Goal: Task Accomplishment & Management: Use online tool/utility

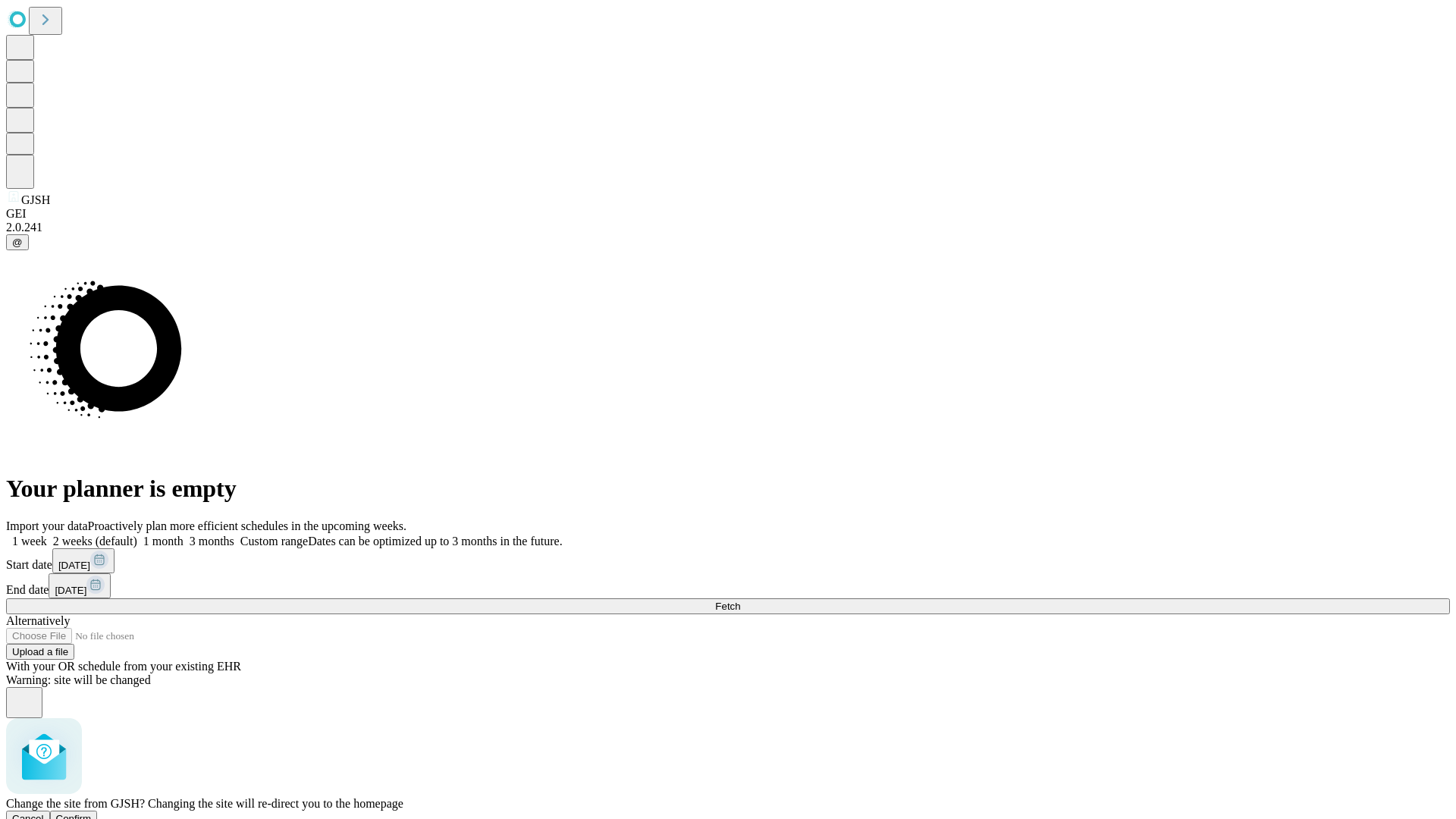
click at [92, 813] on span "Confirm" at bounding box center [74, 819] width 36 height 11
click at [137, 535] on label "2 weeks (default)" at bounding box center [92, 541] width 90 height 13
click at [741, 601] on span "Fetch" at bounding box center [728, 606] width 25 height 11
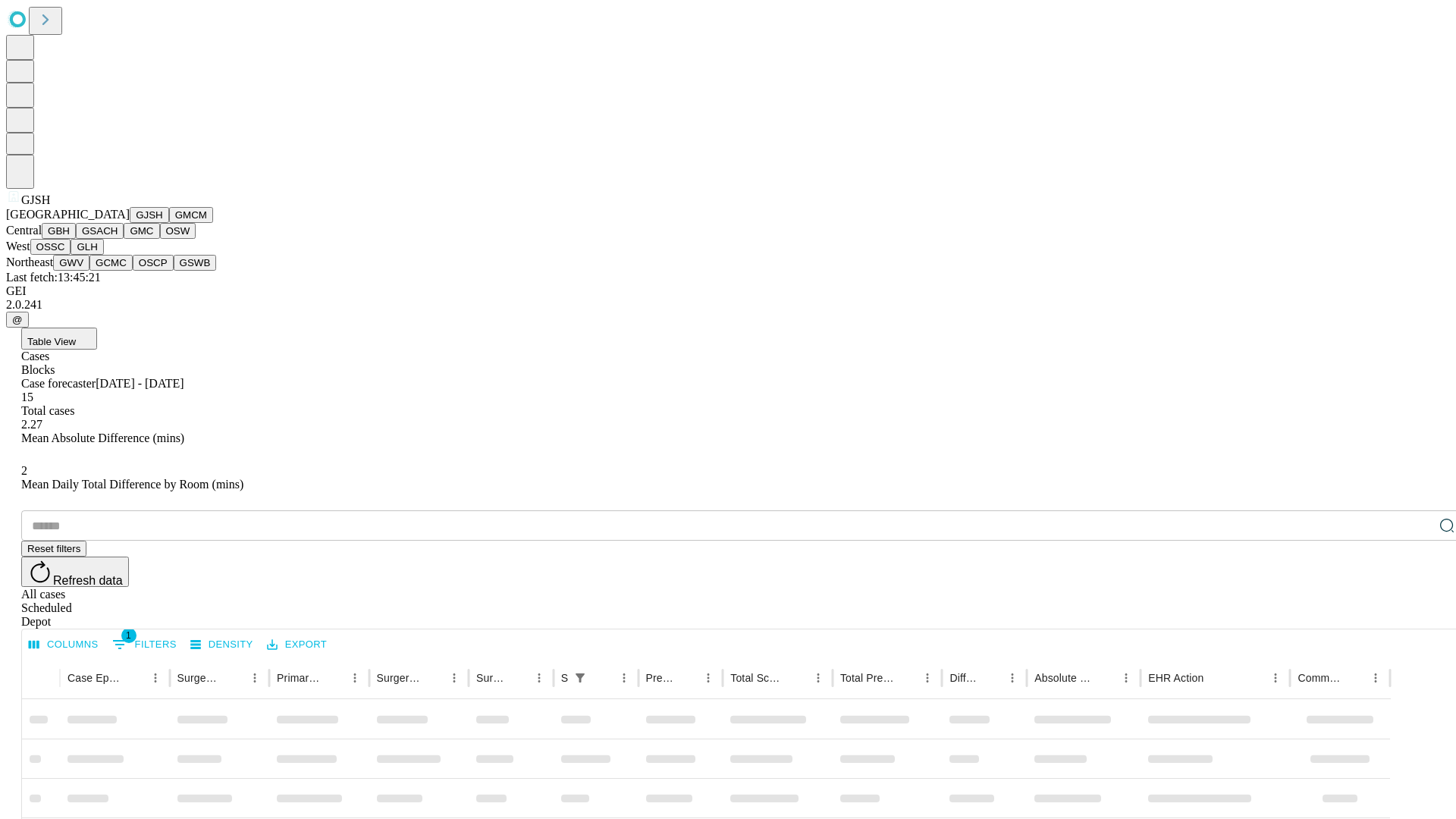
click at [169, 223] on button "GMCM" at bounding box center [191, 214] width 44 height 16
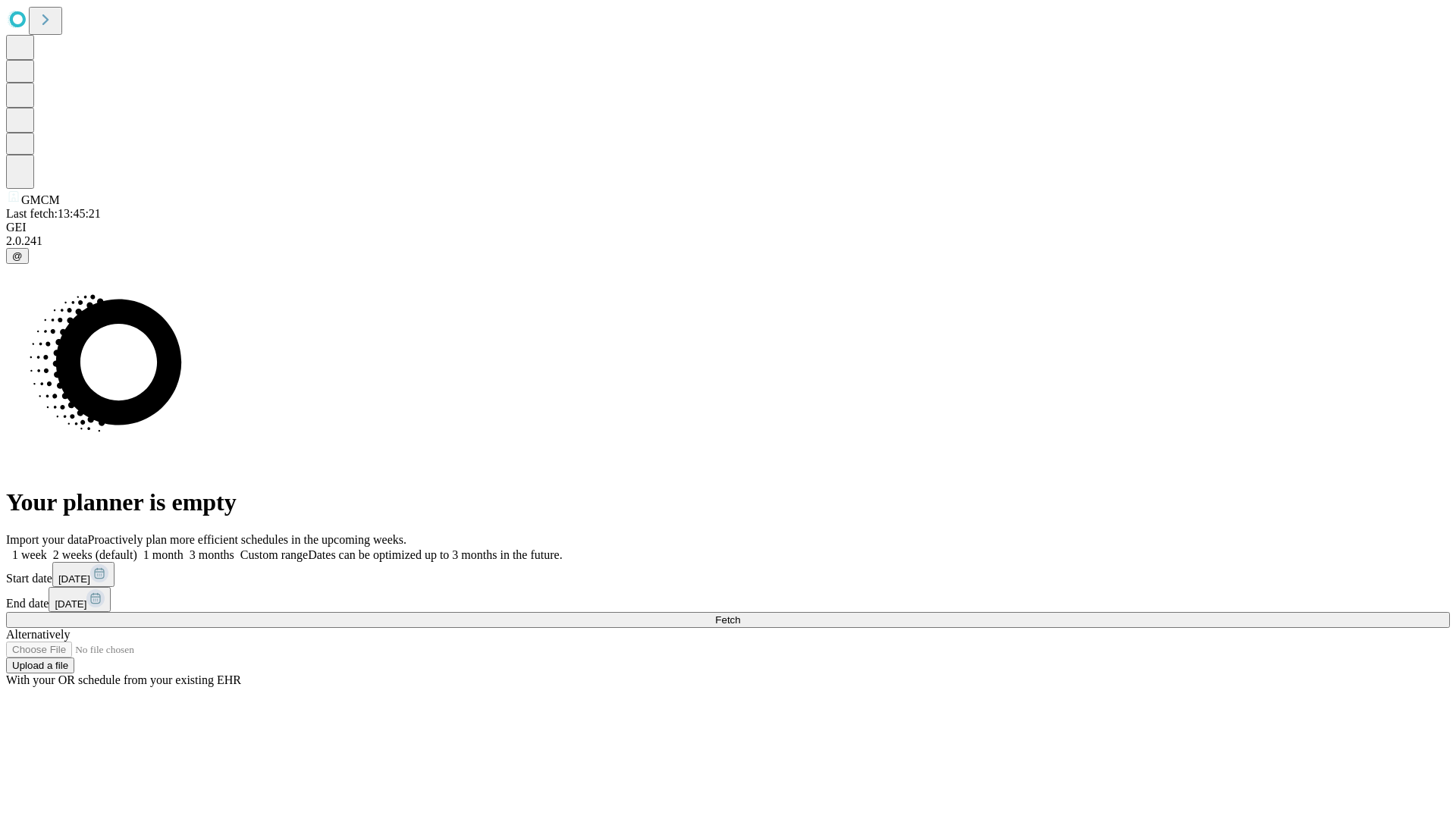
click at [137, 548] on label "2 weeks (default)" at bounding box center [92, 555] width 90 height 13
click at [741, 615] on span "Fetch" at bounding box center [728, 620] width 25 height 11
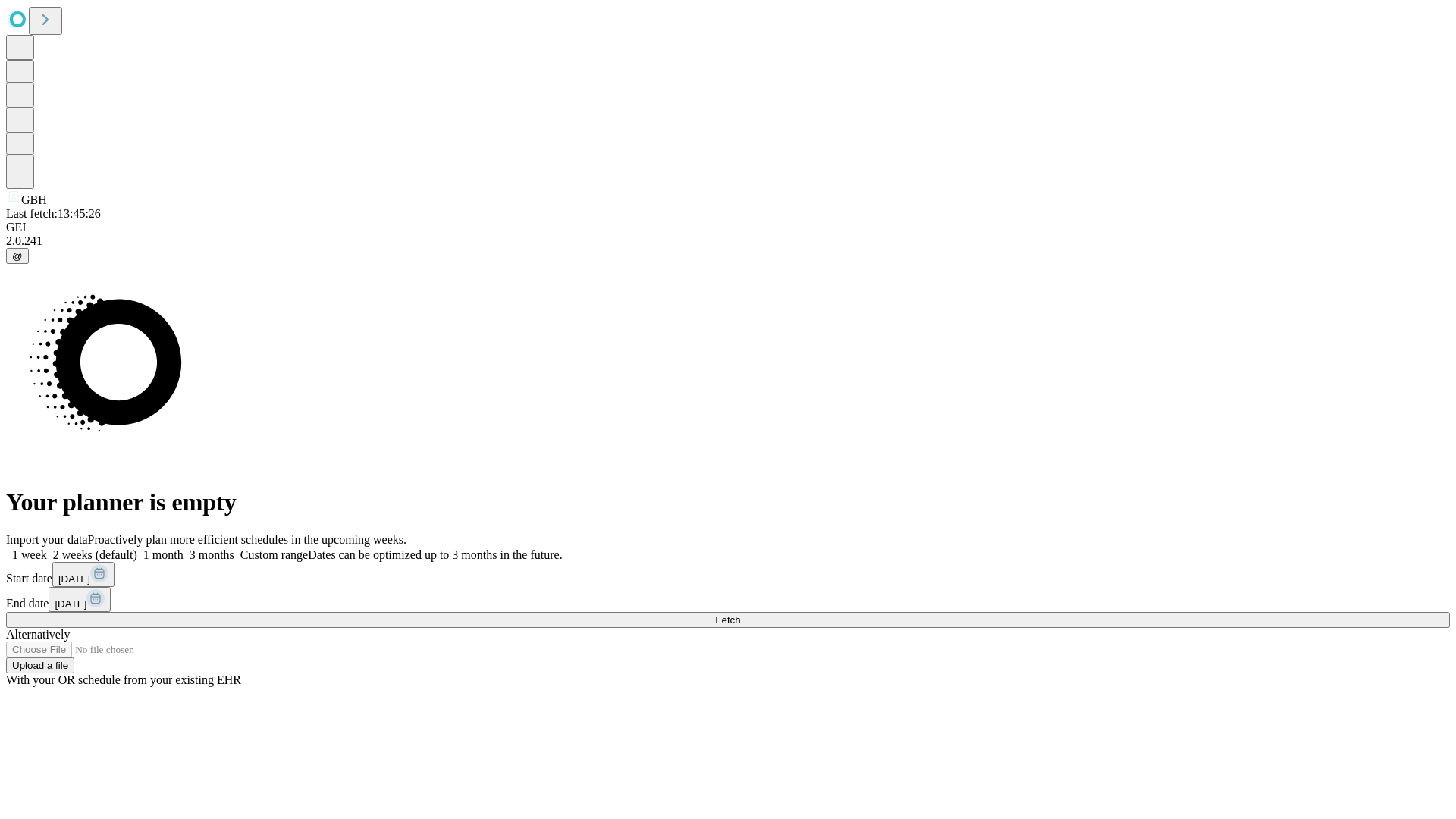
click at [137, 548] on label "2 weeks (default)" at bounding box center [92, 555] width 90 height 13
click at [741, 615] on span "Fetch" at bounding box center [728, 620] width 25 height 11
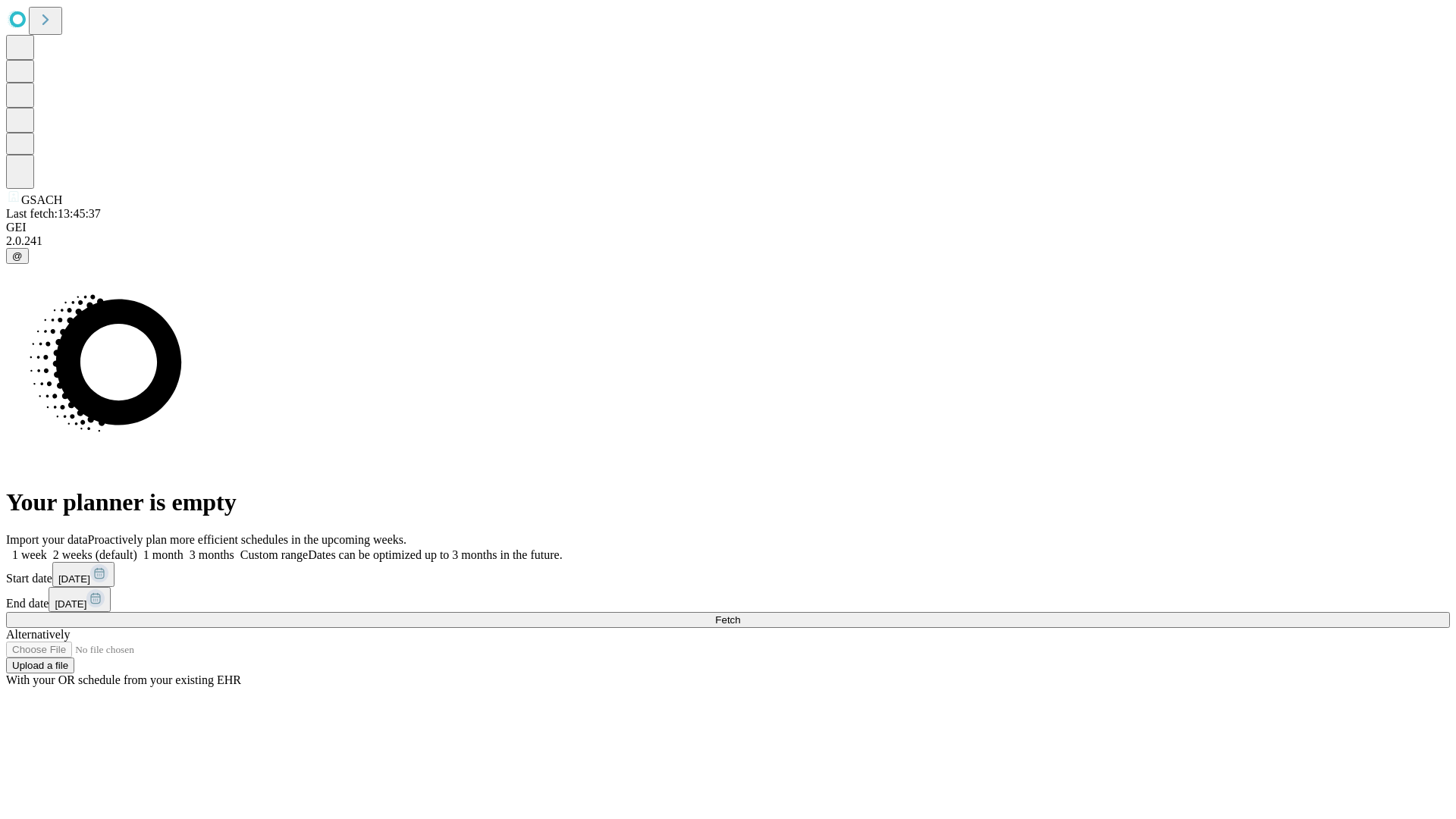
click at [137, 548] on label "2 weeks (default)" at bounding box center [92, 555] width 90 height 13
click at [741, 615] on span "Fetch" at bounding box center [728, 620] width 25 height 11
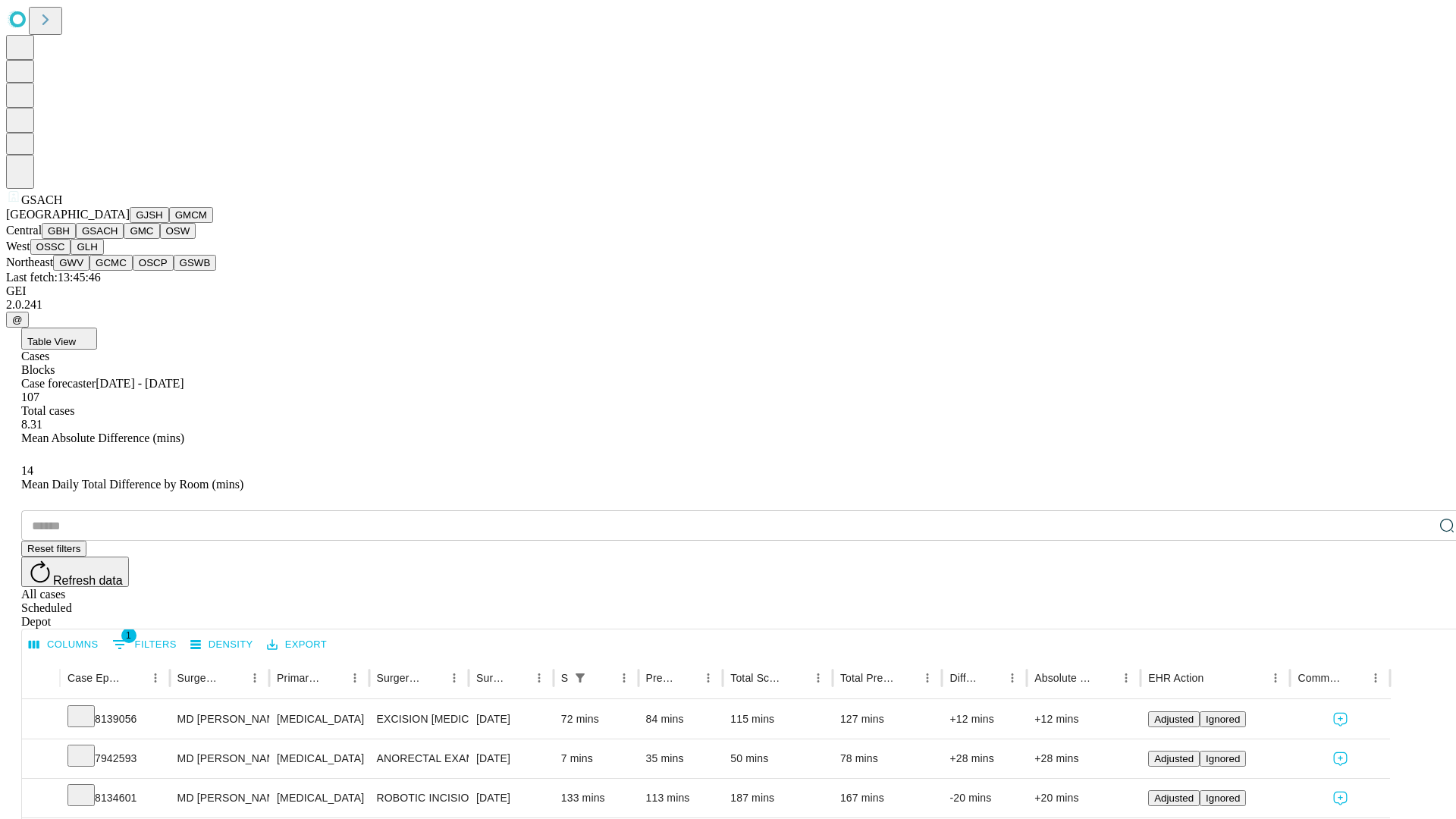
click at [123, 239] on button "GMC" at bounding box center [141, 230] width 36 height 16
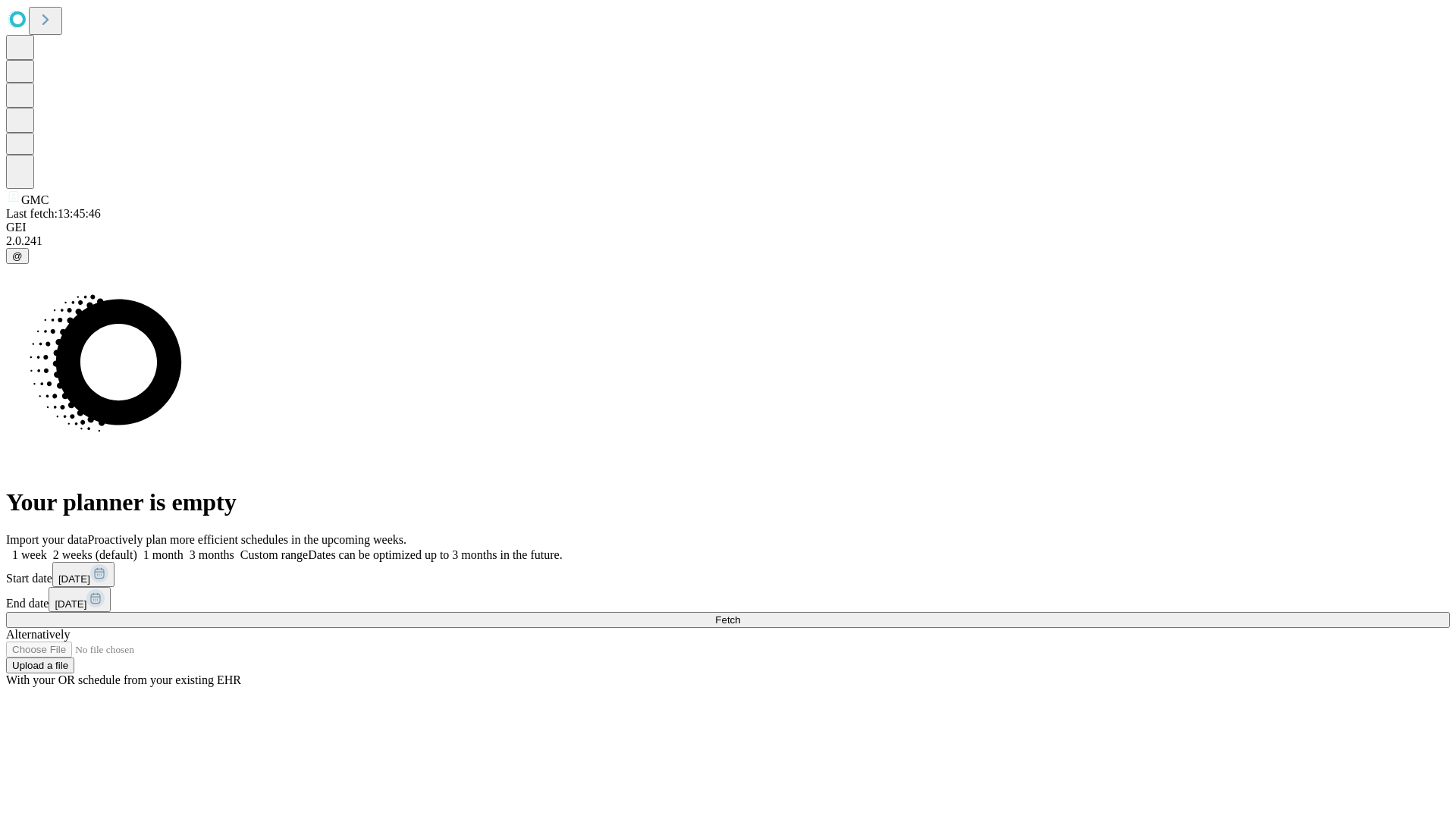
click at [137, 548] on label "2 weeks (default)" at bounding box center [92, 555] width 90 height 13
click at [741, 615] on span "Fetch" at bounding box center [728, 620] width 25 height 11
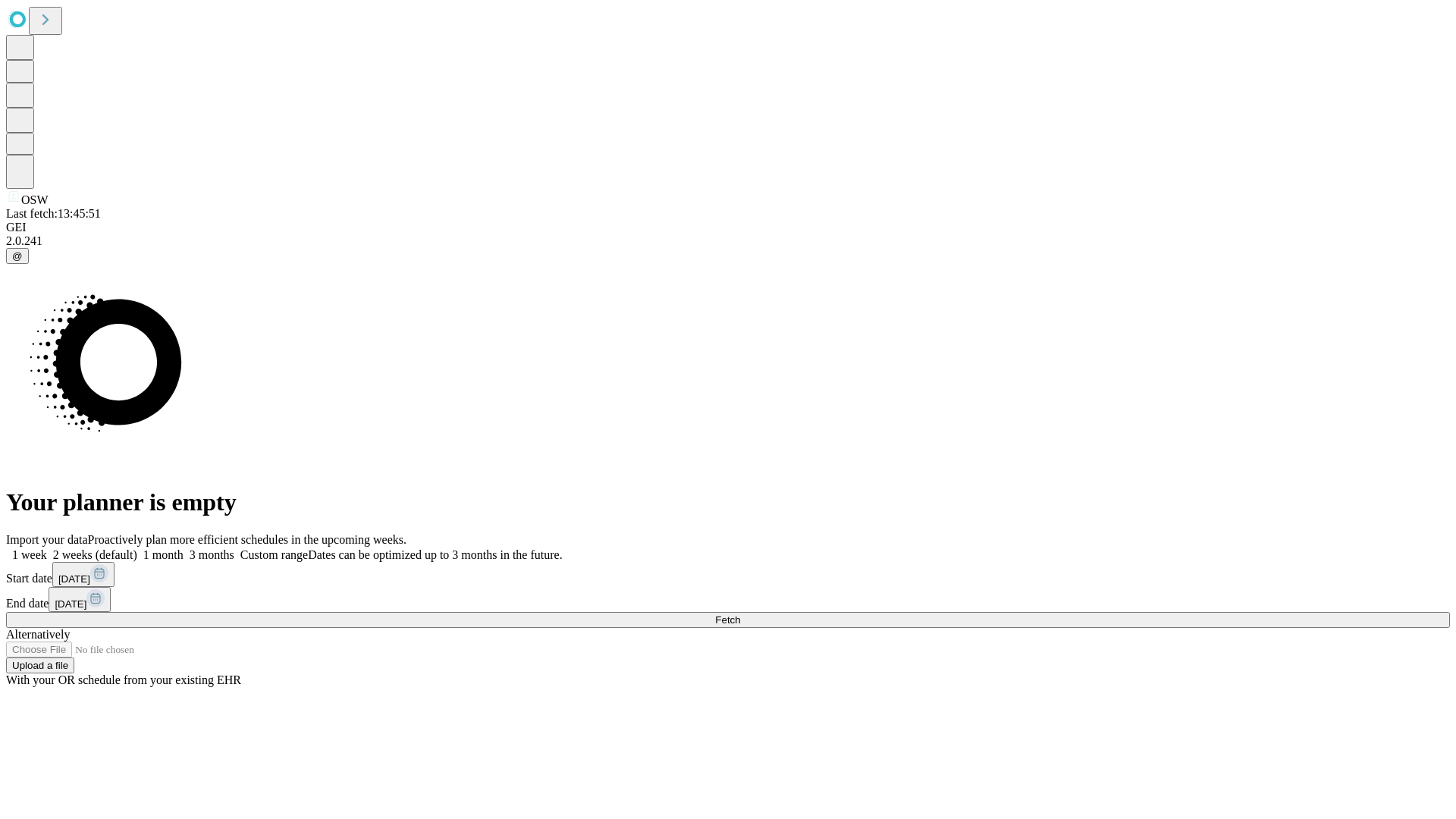
click at [137, 548] on label "2 weeks (default)" at bounding box center [92, 555] width 90 height 13
click at [741, 615] on span "Fetch" at bounding box center [728, 620] width 25 height 11
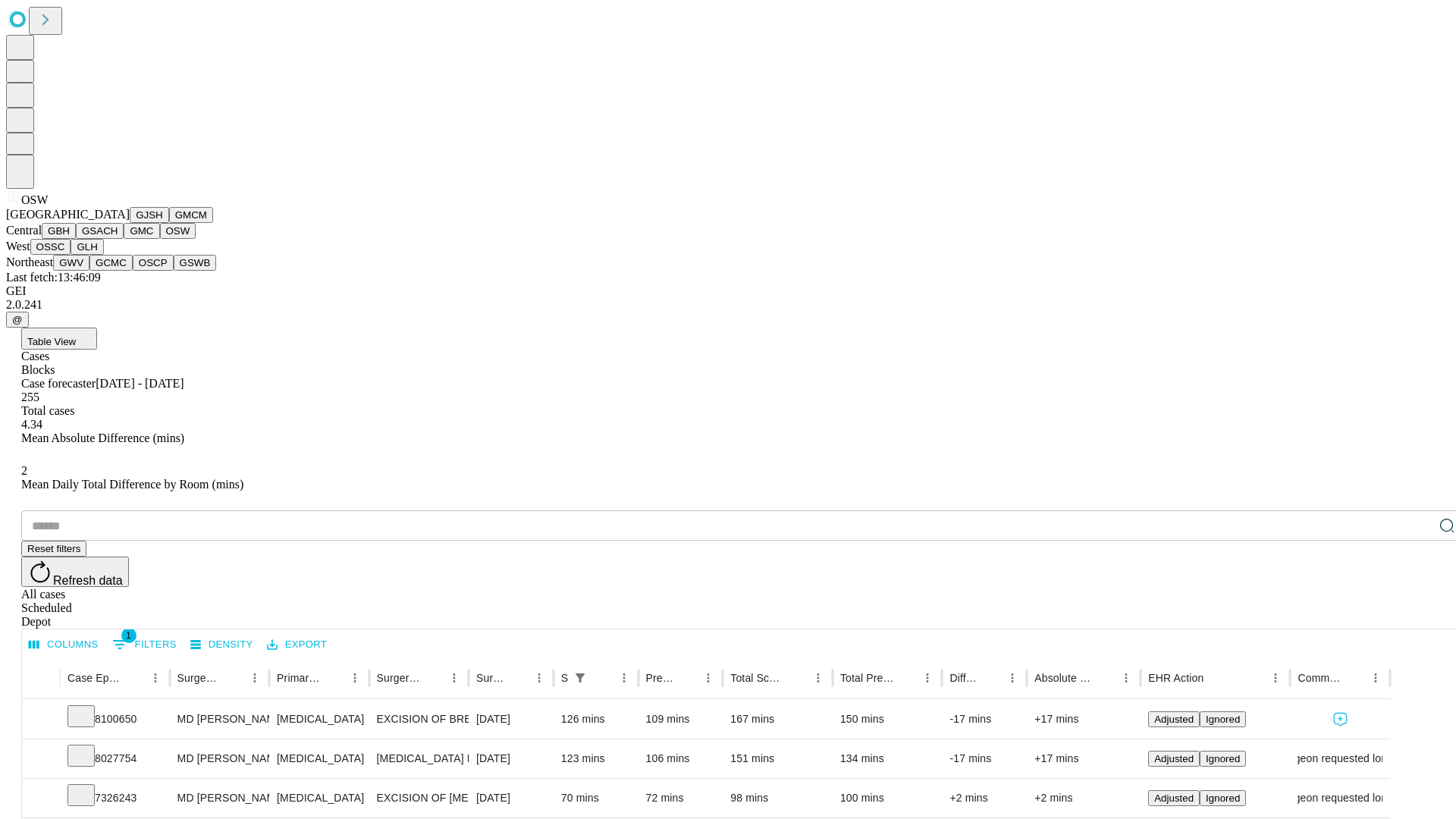
click at [71, 255] on button "OSSC" at bounding box center [51, 246] width 41 height 16
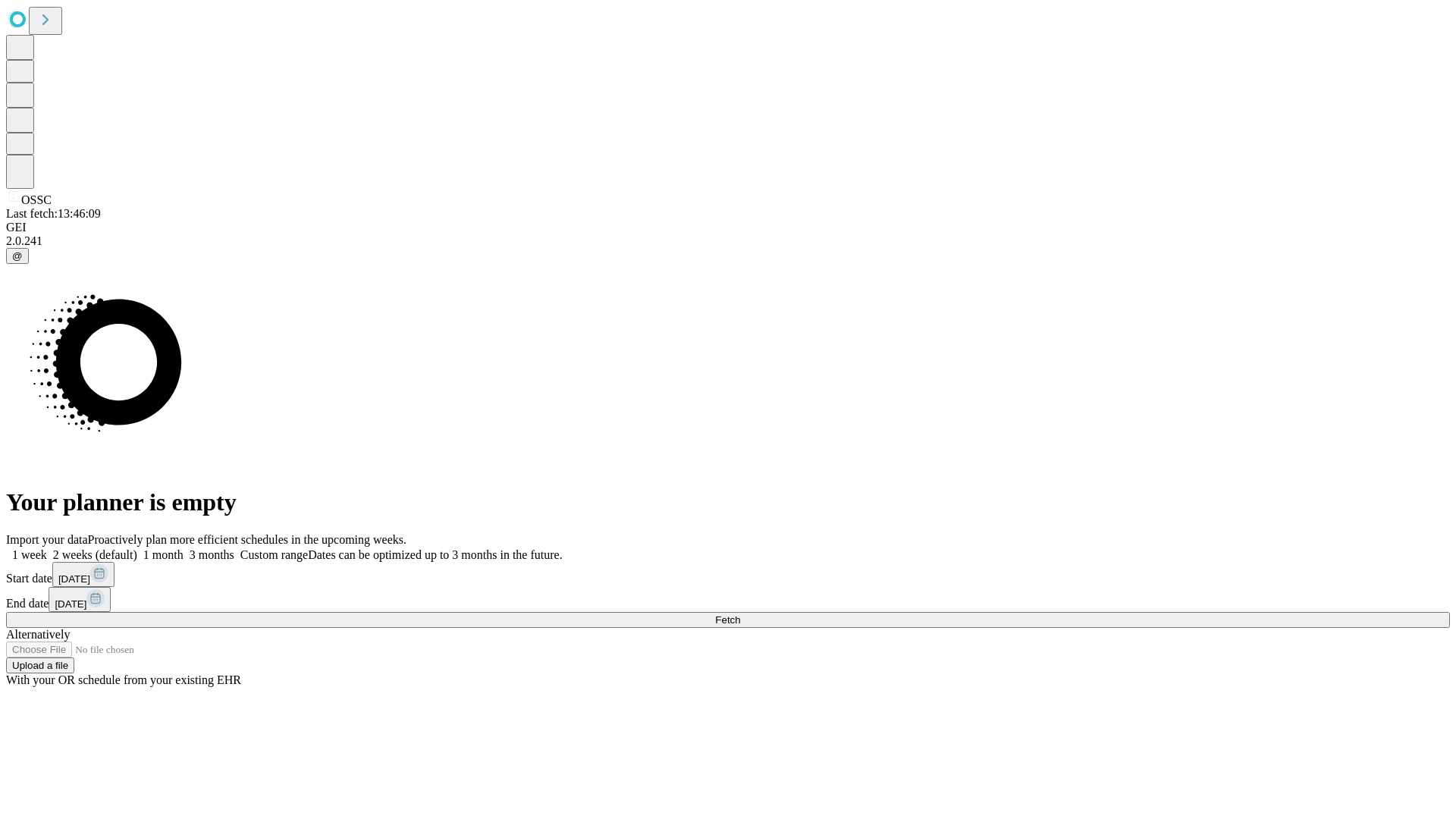
click at [137, 548] on label "2 weeks (default)" at bounding box center [92, 555] width 90 height 13
click at [741, 615] on span "Fetch" at bounding box center [728, 620] width 25 height 11
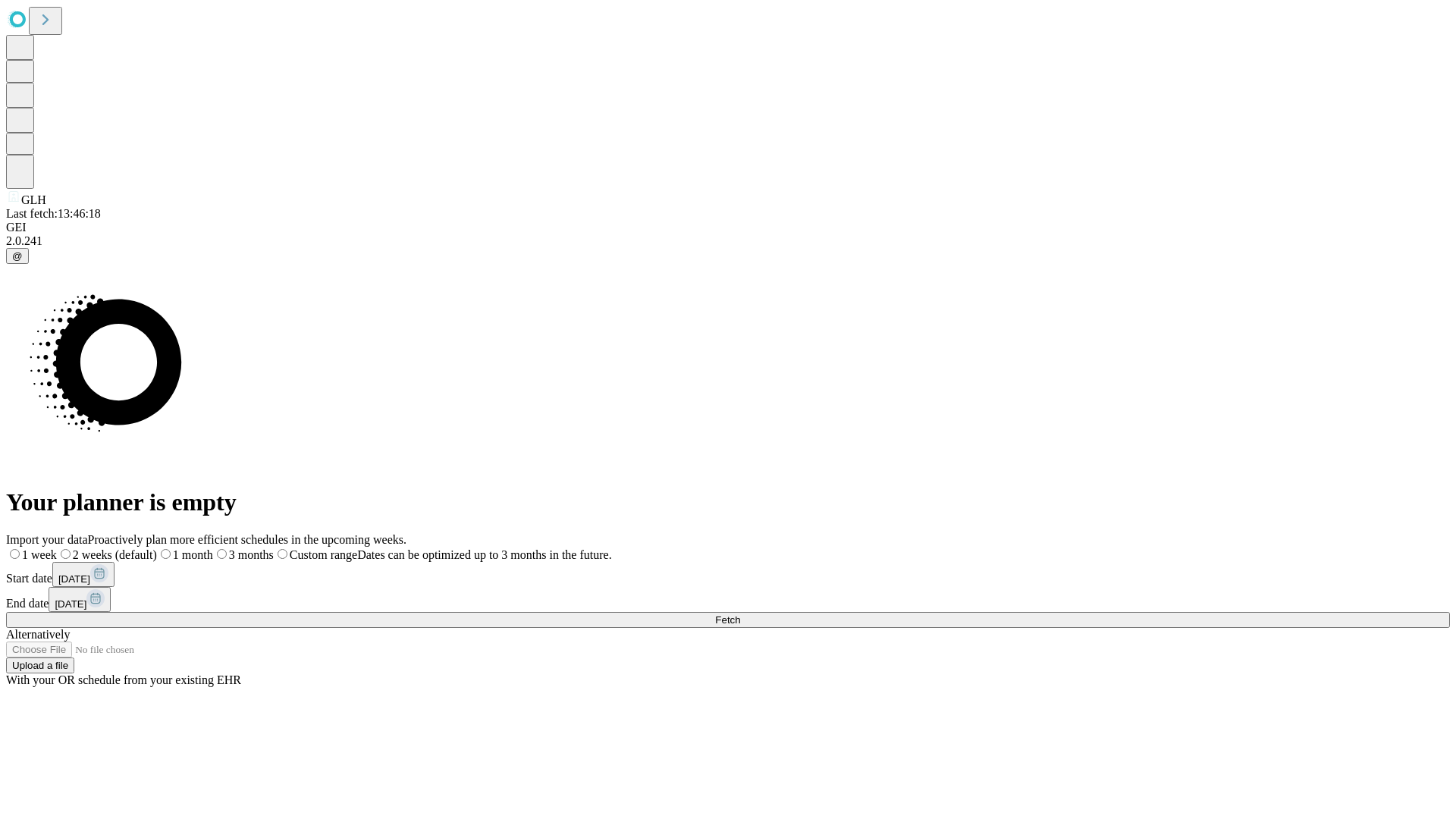
click at [157, 548] on label "2 weeks (default)" at bounding box center [107, 555] width 100 height 13
click at [741, 615] on span "Fetch" at bounding box center [728, 620] width 25 height 11
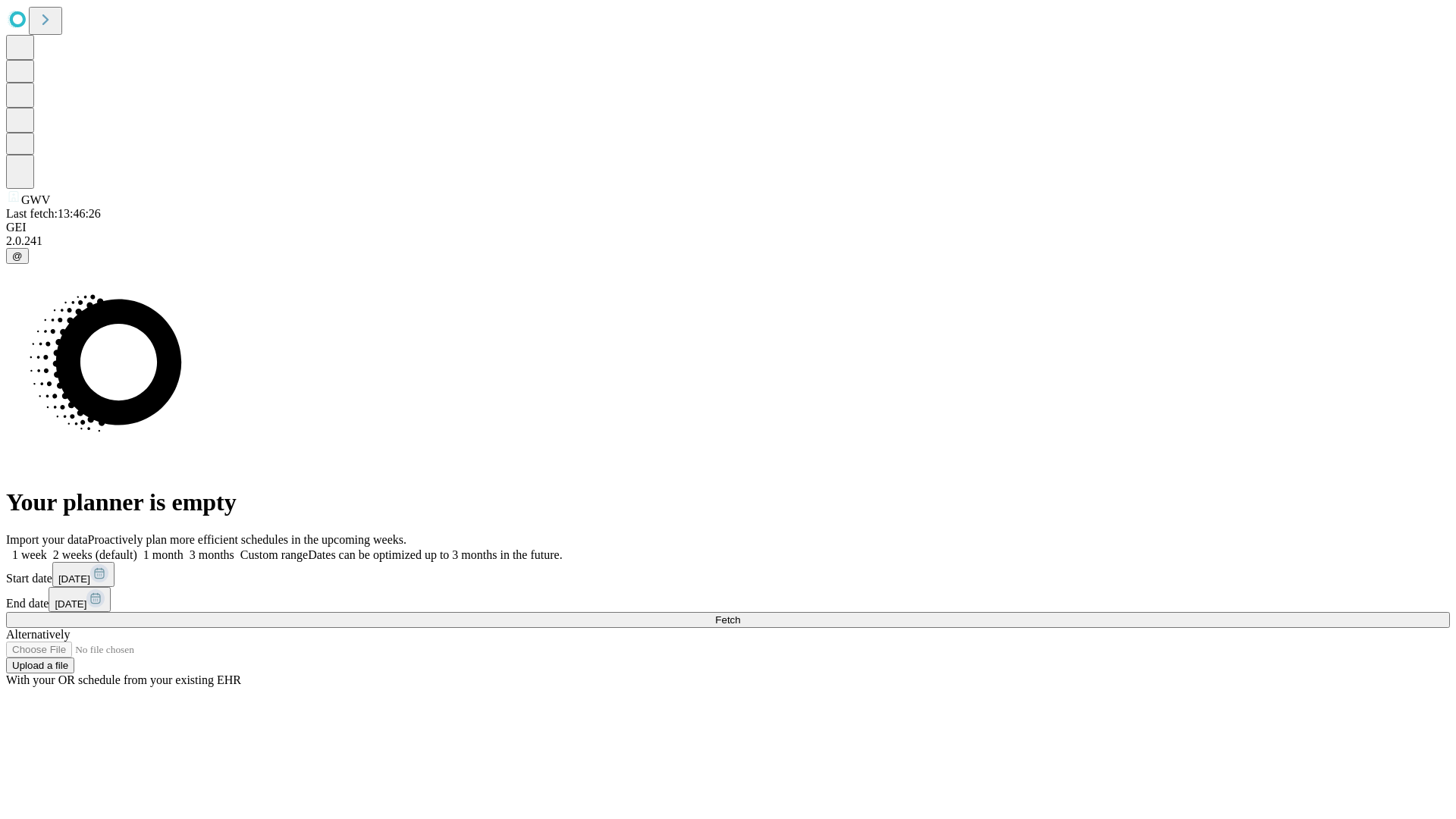
click at [137, 548] on label "2 weeks (default)" at bounding box center [92, 555] width 90 height 13
click at [741, 615] on span "Fetch" at bounding box center [728, 620] width 25 height 11
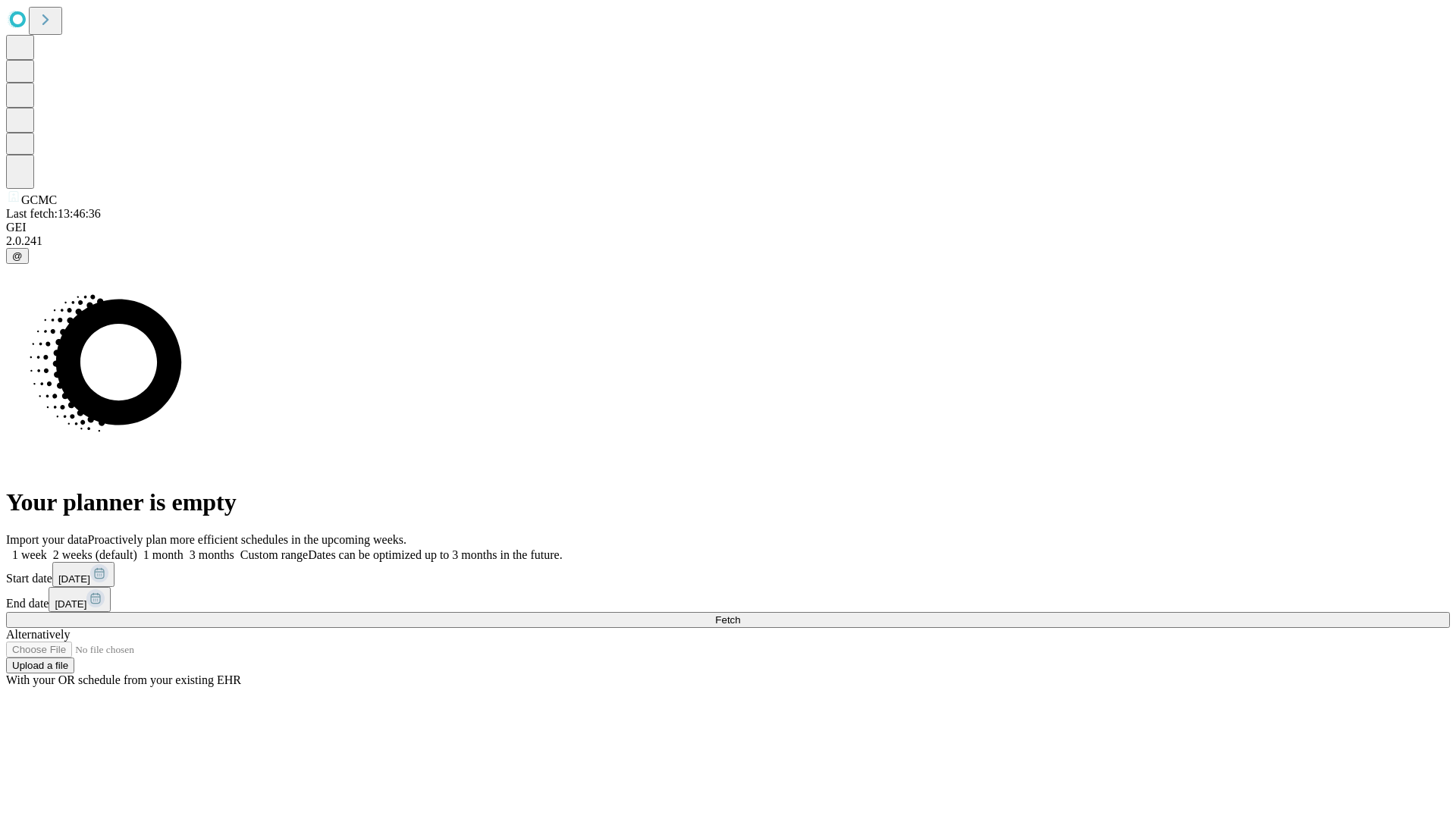
click at [137, 548] on label "2 weeks (default)" at bounding box center [92, 555] width 90 height 13
click at [741, 615] on span "Fetch" at bounding box center [728, 620] width 25 height 11
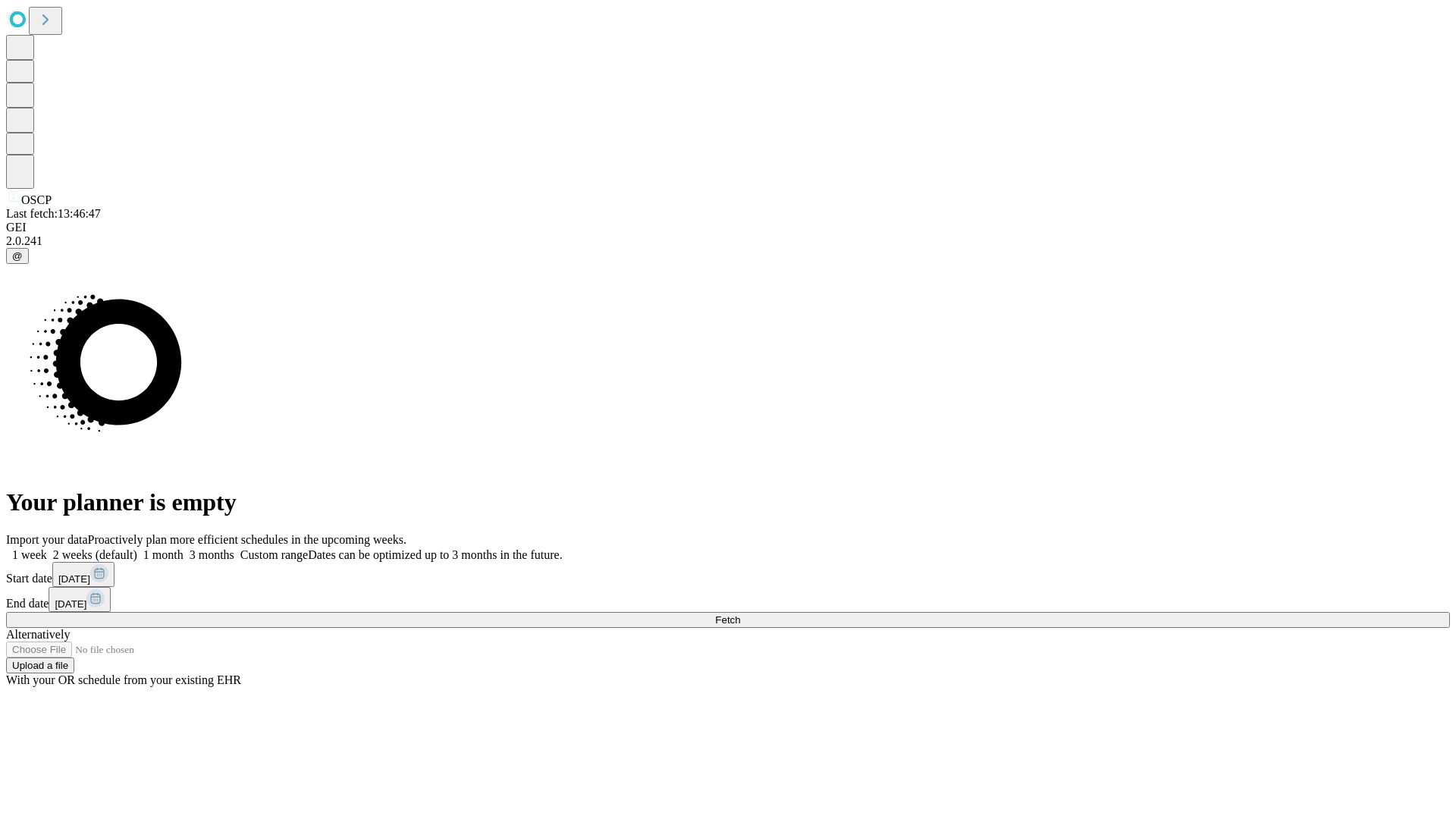
click at [741, 615] on span "Fetch" at bounding box center [728, 620] width 25 height 11
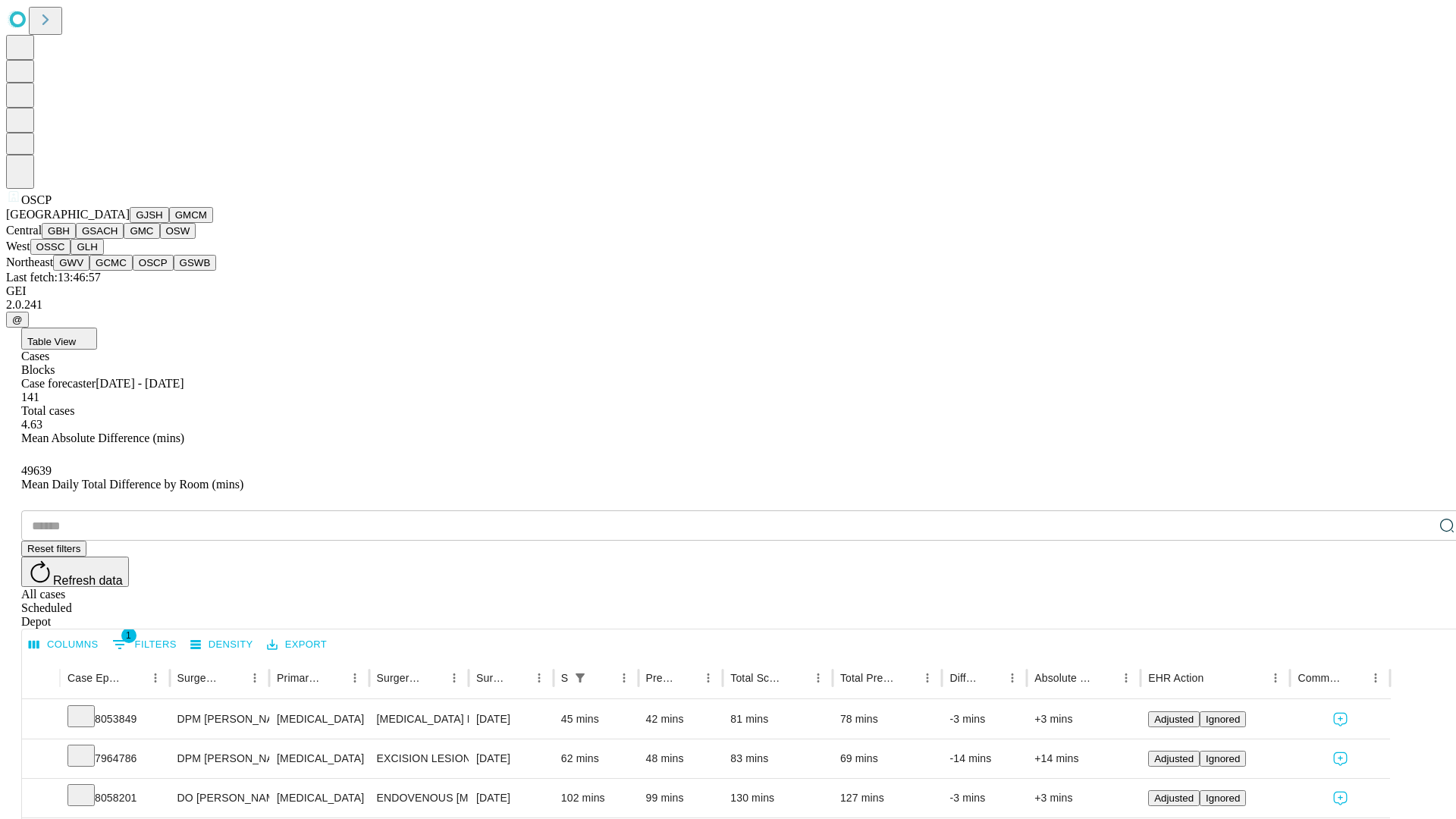
click at [173, 271] on button "GSWB" at bounding box center [195, 262] width 43 height 16
